Goal: Check status: Check status

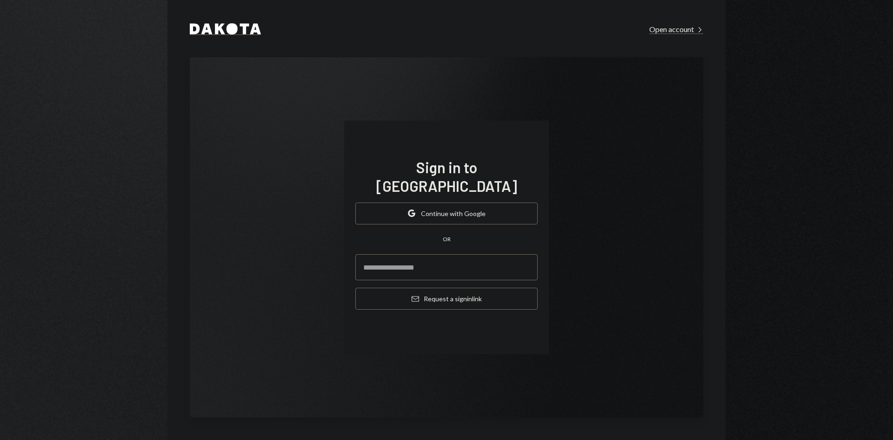
click at [480, 208] on button "Google Continue with Google" at bounding box center [446, 213] width 182 height 22
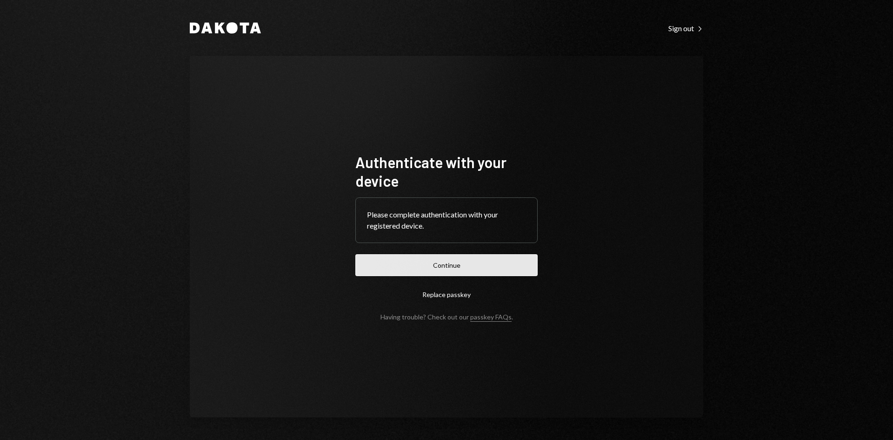
click at [466, 270] on button "Continue" at bounding box center [446, 265] width 182 height 22
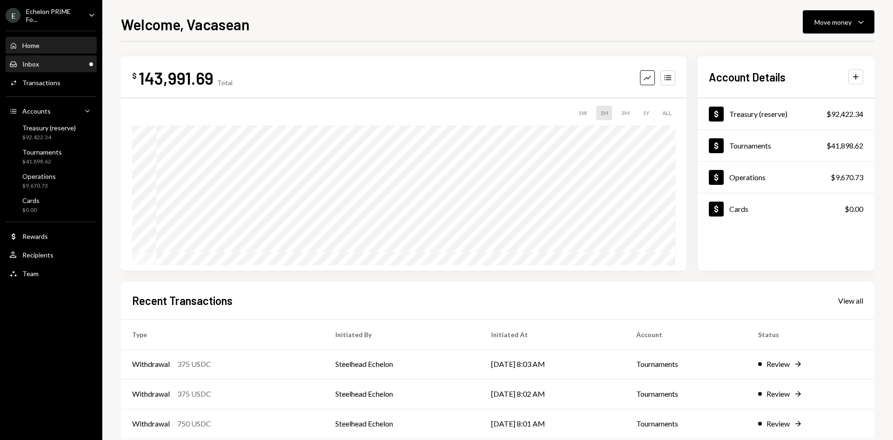
click at [68, 61] on div "Inbox Inbox" at bounding box center [51, 64] width 84 height 8
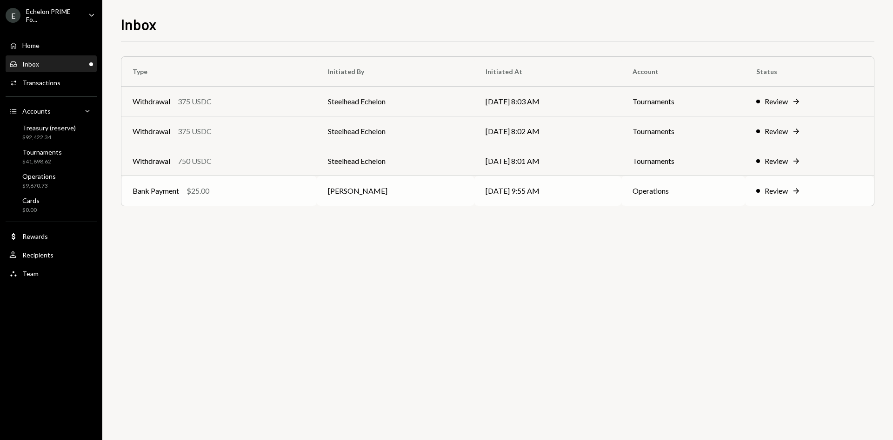
click at [449, 182] on td "[PERSON_NAME]" at bounding box center [396, 191] width 158 height 30
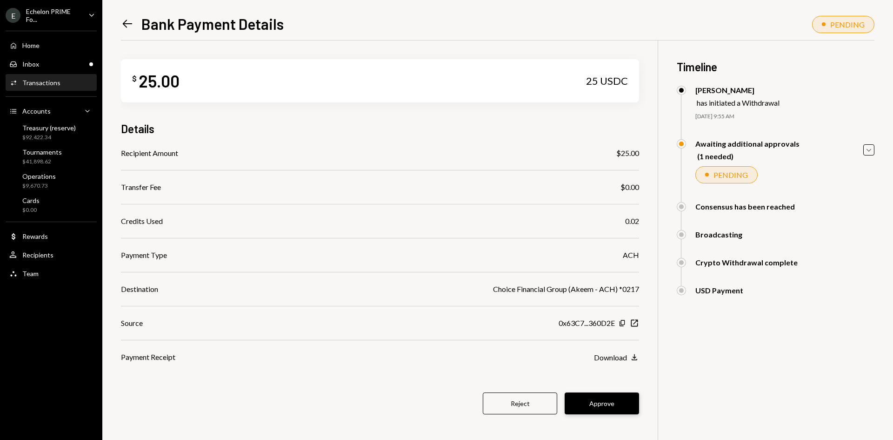
click at [609, 398] on button "Approve" at bounding box center [602, 403] width 74 height 22
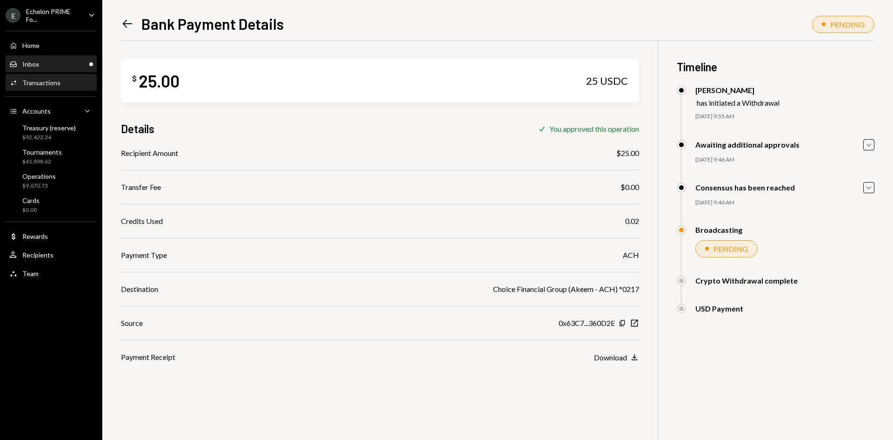
click at [69, 60] on div "Inbox Inbox" at bounding box center [51, 64] width 84 height 8
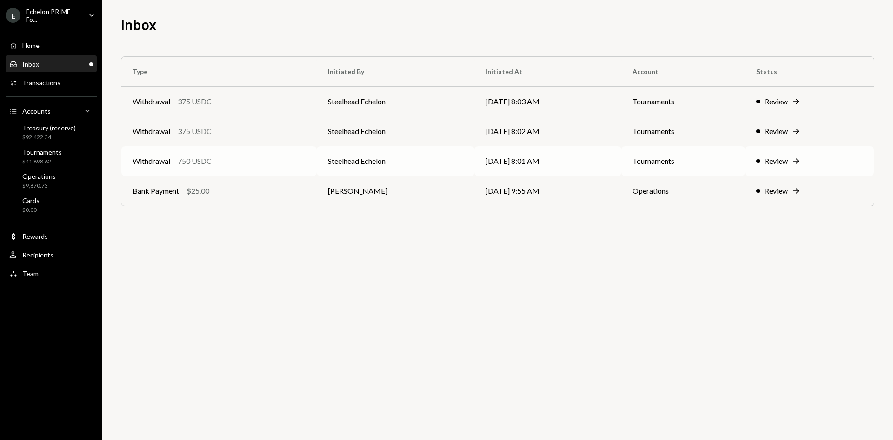
click at [292, 159] on div "Withdrawal 750 USDC" at bounding box center [219, 160] width 173 height 11
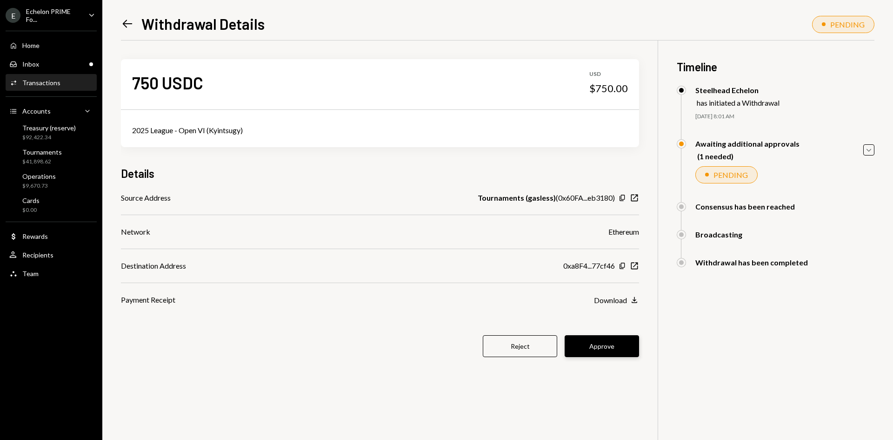
click at [618, 348] on button "Approve" at bounding box center [602, 346] width 74 height 22
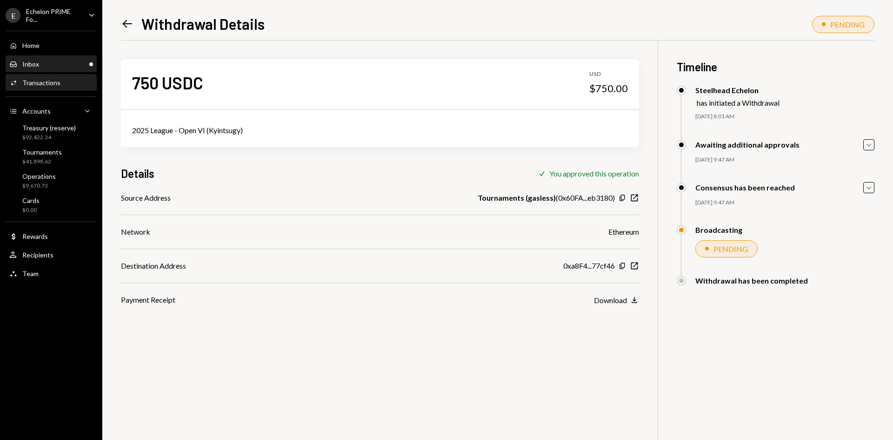
click at [71, 64] on div "Inbox Inbox" at bounding box center [51, 64] width 84 height 8
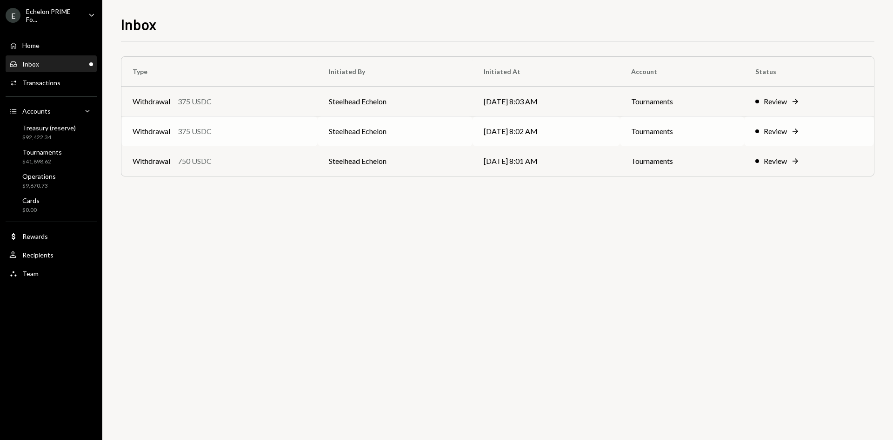
click at [291, 133] on div "Withdrawal 375 USDC" at bounding box center [220, 131] width 174 height 11
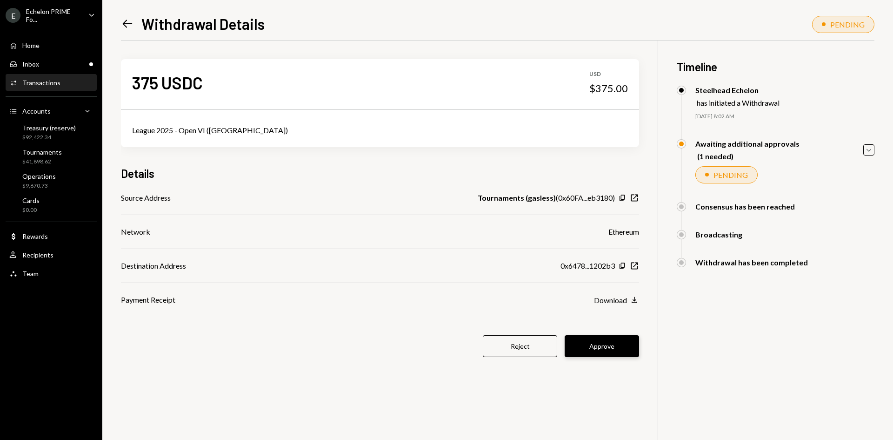
click at [605, 349] on button "Approve" at bounding box center [602, 346] width 74 height 22
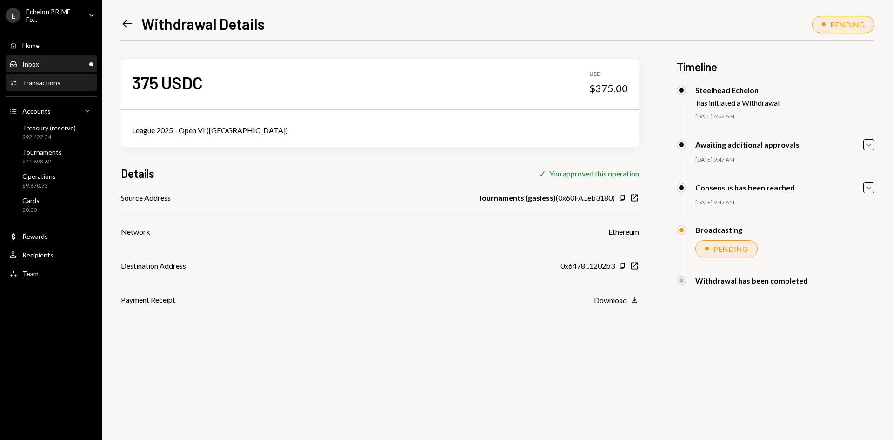
click at [64, 56] on div "Inbox Inbox" at bounding box center [51, 64] width 84 height 16
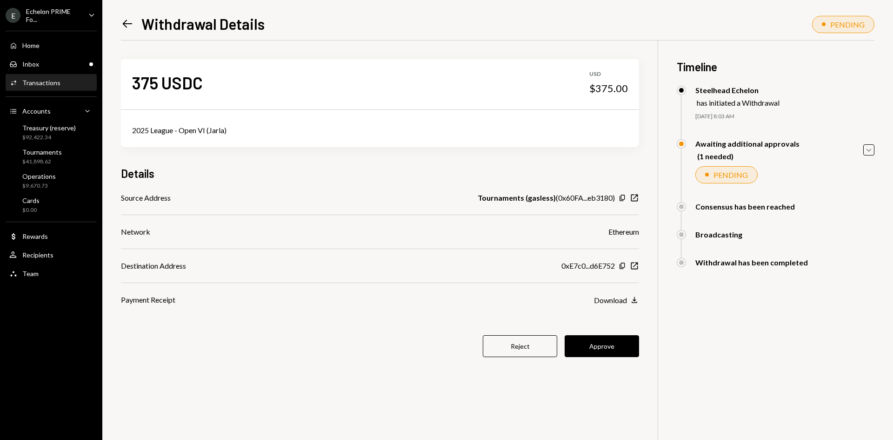
click at [601, 349] on button "Approve" at bounding box center [602, 346] width 74 height 22
